Goal: Information Seeking & Learning: Check status

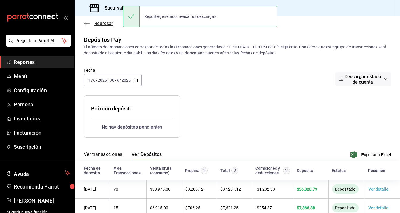
click at [86, 23] on icon "button" at bounding box center [87, 23] width 6 height 5
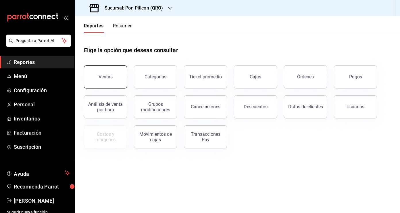
click at [110, 79] on button "Ventas" at bounding box center [105, 76] width 43 height 23
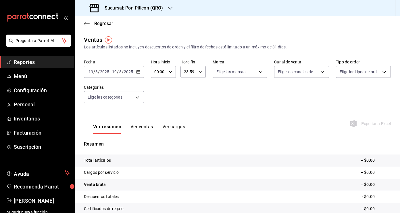
click at [139, 72] on icon "button" at bounding box center [138, 72] width 4 height 4
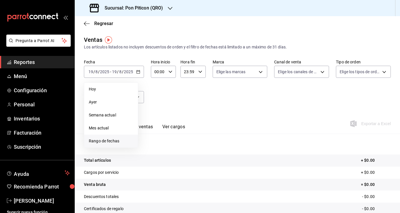
click at [123, 142] on span "Rango de fechas" at bounding box center [111, 141] width 45 height 6
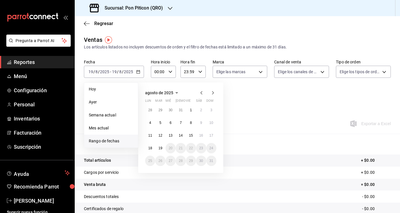
click at [200, 92] on icon "button" at bounding box center [201, 92] width 7 height 7
click at [179, 109] on button "1" at bounding box center [181, 110] width 10 height 10
click at [200, 161] on abbr "31" at bounding box center [201, 160] width 4 height 4
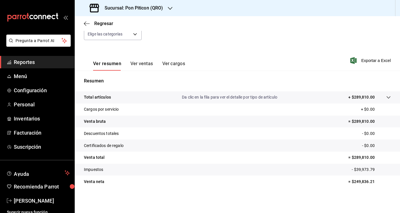
scroll to position [63, 0]
click at [374, 60] on span "Exportar a Excel" at bounding box center [371, 60] width 39 height 7
click at [86, 25] on icon "button" at bounding box center [85, 23] width 2 height 4
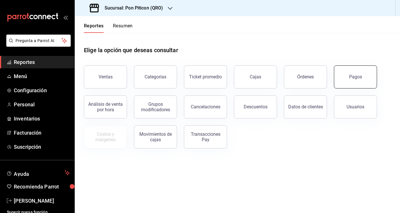
click at [352, 80] on button "Pagos" at bounding box center [355, 76] width 43 height 23
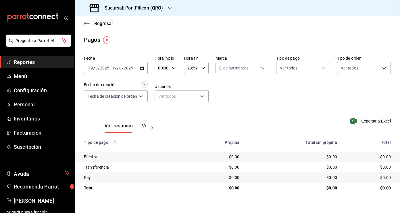
click at [143, 69] on icon "button" at bounding box center [142, 68] width 4 height 4
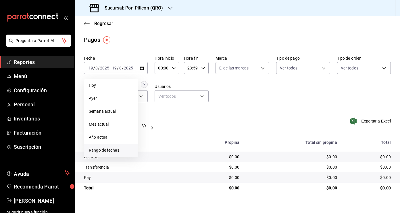
click at [108, 148] on span "Rango de fechas" at bounding box center [111, 150] width 45 height 6
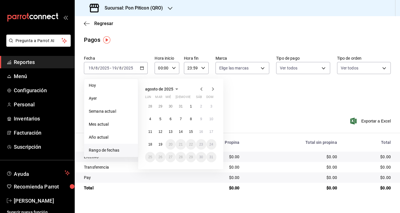
click at [201, 90] on icon "button" at bounding box center [201, 88] width 7 height 7
click at [181, 106] on abbr "1" at bounding box center [181, 106] width 2 height 4
click at [202, 158] on abbr "31" at bounding box center [201, 157] width 4 height 4
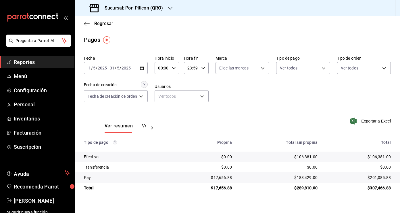
drag, startPoint x: 81, startPoint y: 141, endPoint x: 389, endPoint y: 195, distance: 312.9
click at [389, 195] on main "Regresar Pagos Fecha [DATE] [DATE] - [DATE] [DATE] Hora inicio 00:00 Hora inici…" at bounding box center [238, 114] width 326 height 196
copy thead
click at [143, 126] on button "Ver pagos" at bounding box center [153, 128] width 22 height 10
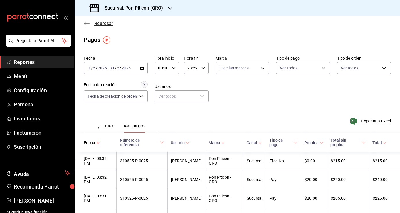
click at [89, 23] on icon "button" at bounding box center [87, 23] width 6 height 5
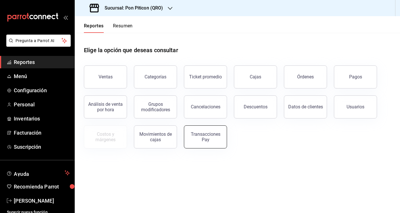
click at [205, 139] on div "Transacciones Pay" at bounding box center [206, 136] width 36 height 11
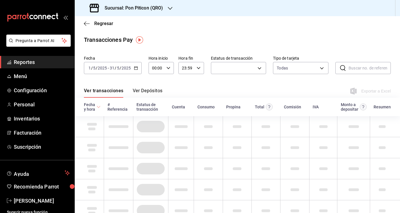
click at [137, 67] on icon "button" at bounding box center [136, 68] width 4 height 4
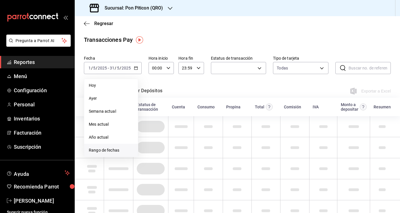
click at [108, 148] on span "Rango de fechas" at bounding box center [111, 150] width 45 height 6
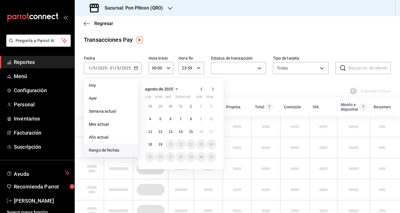
click at [201, 87] on icon "button" at bounding box center [201, 88] width 7 height 7
click at [151, 119] on button "2" at bounding box center [150, 119] width 10 height 10
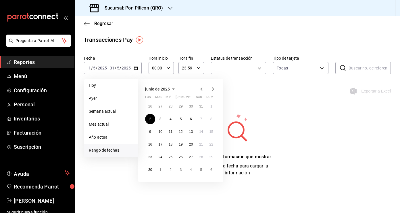
click at [258, 110] on div "Transacciones Pay Fecha [DATE] [DATE] - [DATE] [DATE] [DATE] [DATE] Semana actu…" at bounding box center [238, 105] width 326 height 141
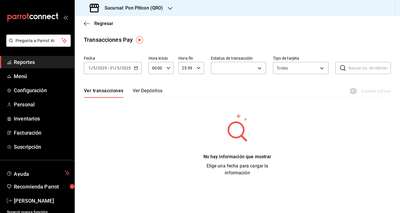
click at [143, 91] on button "Ver Depósitos" at bounding box center [148, 93] width 30 height 10
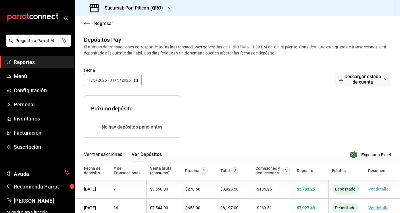
click at [136, 80] on icon "button" at bounding box center [136, 80] width 4 height 4
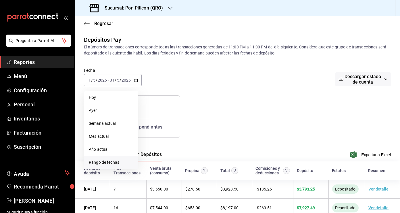
click at [106, 161] on span "Rango de fechas" at bounding box center [111, 162] width 45 height 6
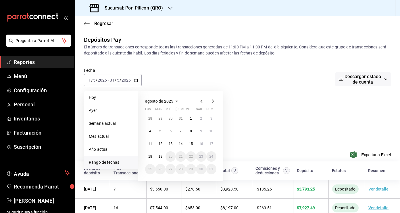
click at [201, 100] on icon "button" at bounding box center [201, 100] width 7 height 7
click at [151, 132] on abbr "4" at bounding box center [150, 131] width 2 height 4
click at [202, 100] on icon "button" at bounding box center [201, 100] width 2 height 3
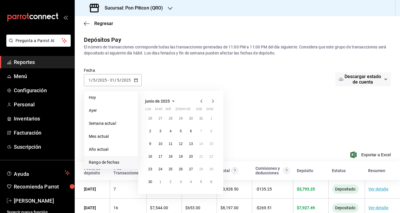
click at [179, 77] on div "Fecha [DATE] [DATE] - [DATE] [DATE] [DATE] [DATE] Semana actual Mes actual Año …" at bounding box center [237, 80] width 307 height 30
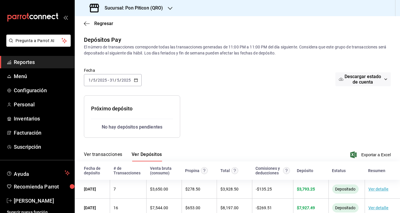
click at [133, 80] on div "[DATE] [DATE] - [DATE] [DATE]" at bounding box center [113, 80] width 58 height 12
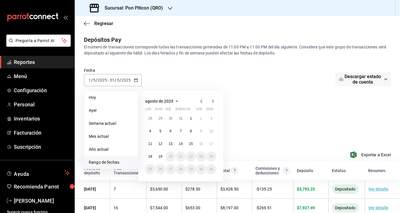
click at [202, 100] on icon "button" at bounding box center [201, 100] width 2 height 3
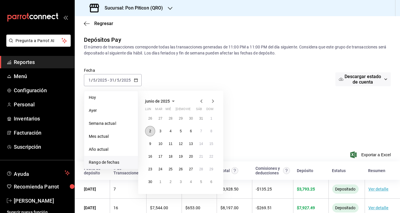
click at [151, 129] on abbr "2" at bounding box center [150, 131] width 2 height 4
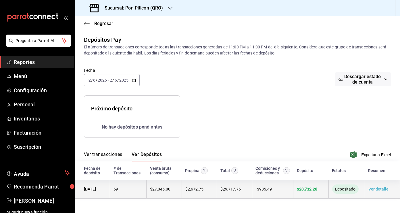
click at [376, 191] on link "Ver detalle" at bounding box center [379, 188] width 20 height 5
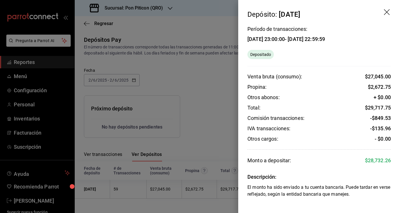
click at [201, 120] on div at bounding box center [200, 106] width 400 height 213
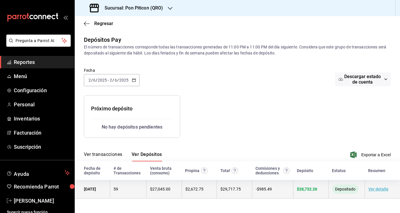
click at [163, 189] on span "$ 27,045.00" at bounding box center [160, 188] width 20 height 5
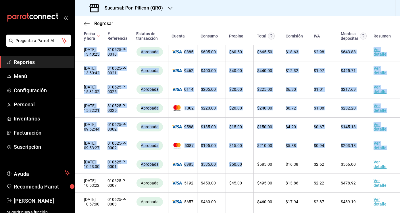
scroll to position [566, 0]
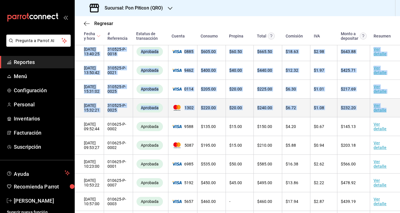
drag, startPoint x: 81, startPoint y: 98, endPoint x: 388, endPoint y: 118, distance: 308.0
copy tbody "[DATE] 10:00:30 300525-P-0001 Aprobada 3944 $ 620.00 $ 93.00 $ 713.00 $ 19.96 $…"
